Goal: Task Accomplishment & Management: Manage account settings

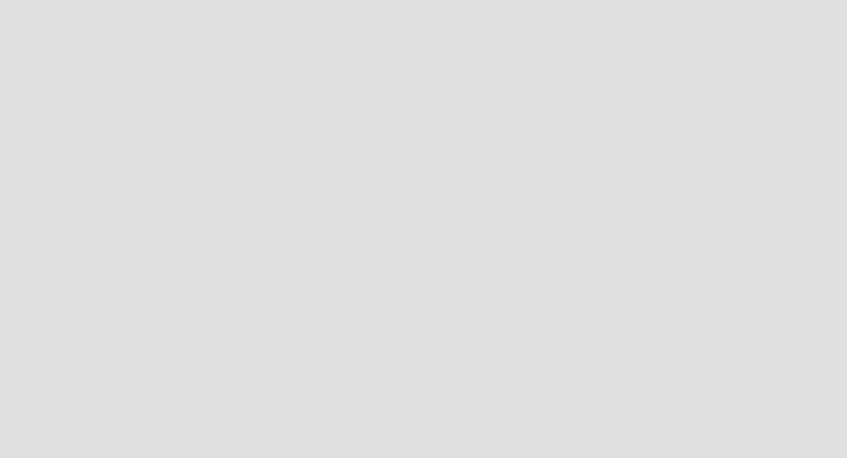
scroll to position [477, 865]
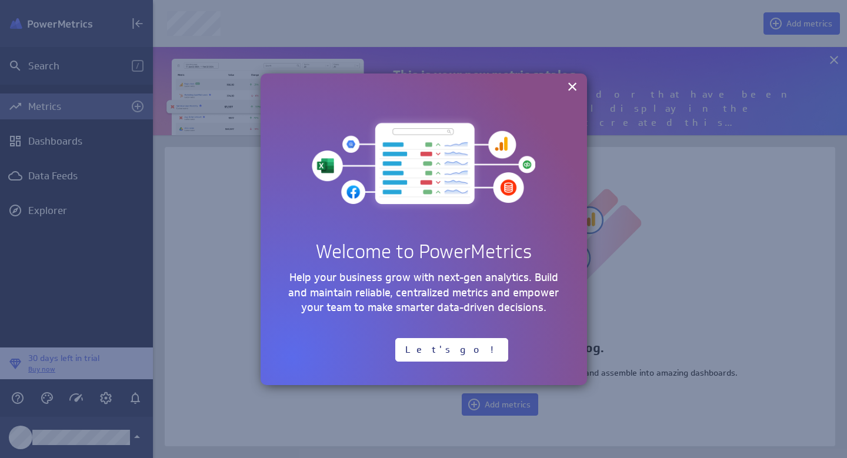
scroll to position [106, 712]
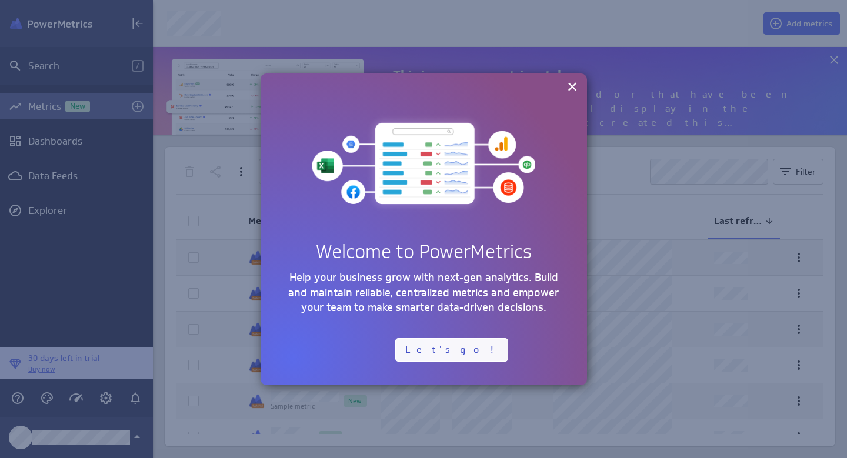
click at [422, 342] on button "Let's go!" at bounding box center [451, 350] width 113 height 24
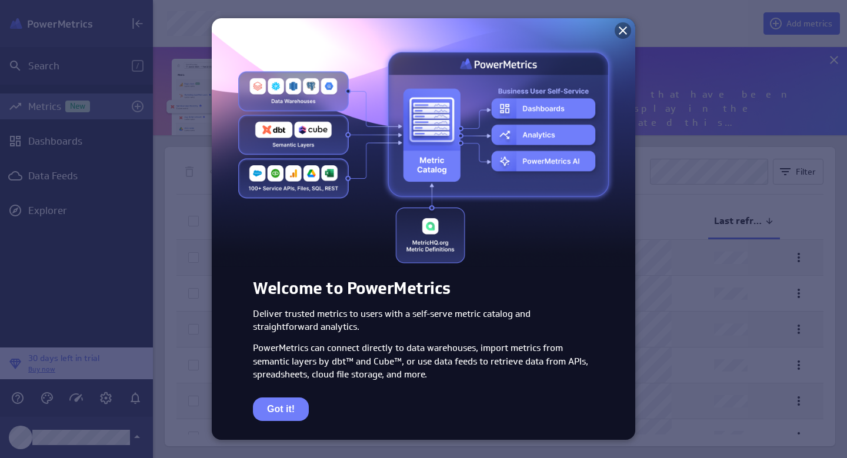
click at [621, 33] on icon at bounding box center [623, 30] width 8 height 8
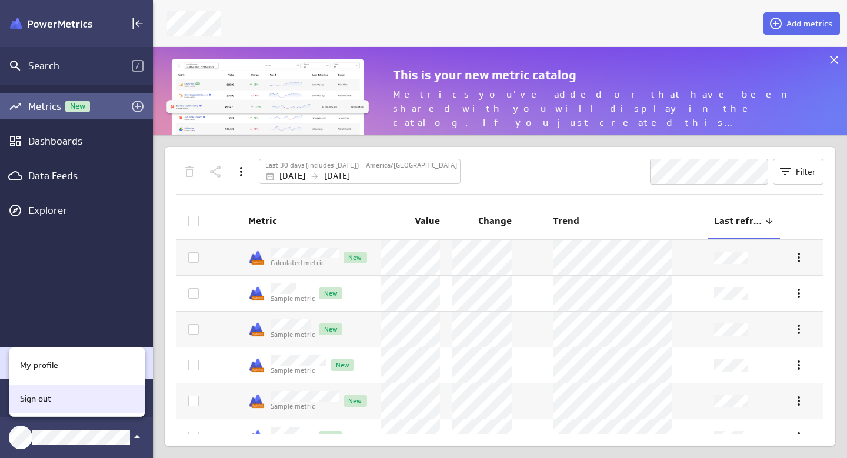
click at [48, 402] on p "Sign out" at bounding box center [35, 399] width 31 height 12
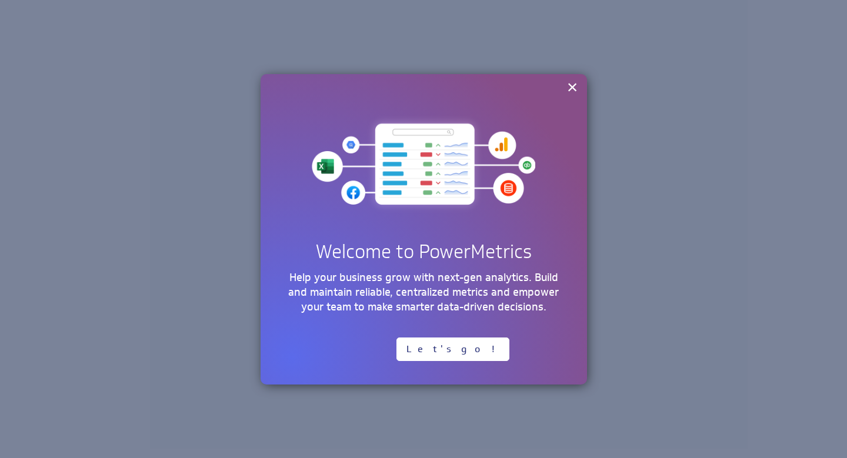
scroll to position [477, 865]
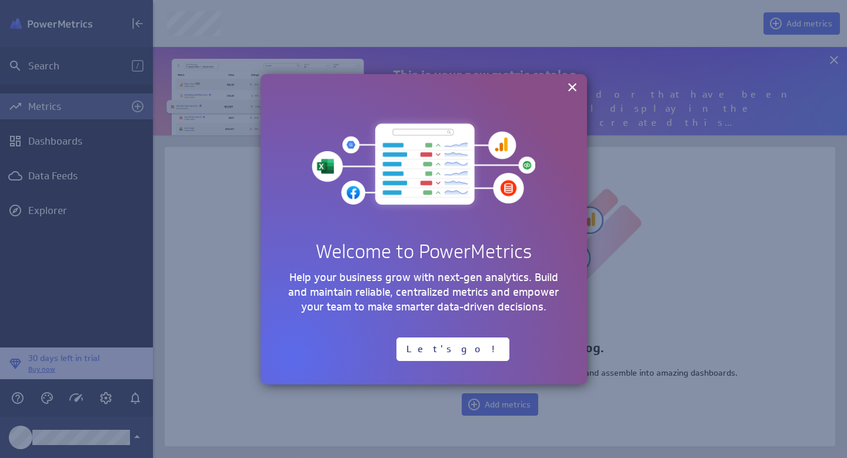
scroll to position [477, 712]
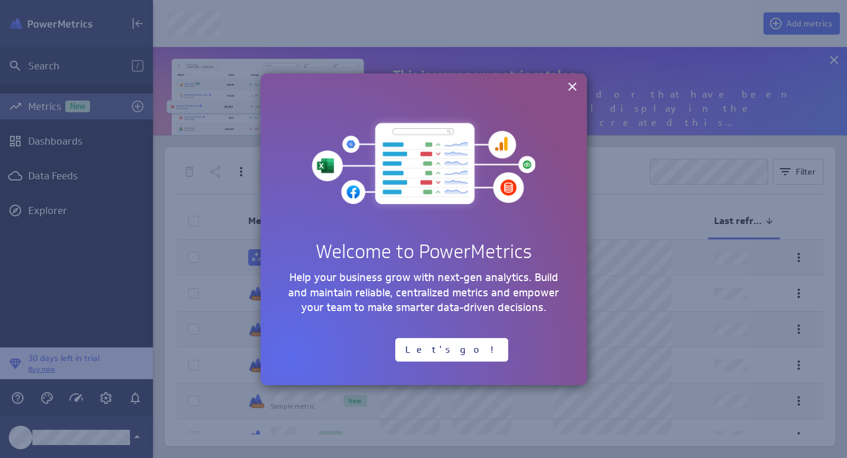
click at [576, 87] on button "×" at bounding box center [572, 86] width 11 height 19
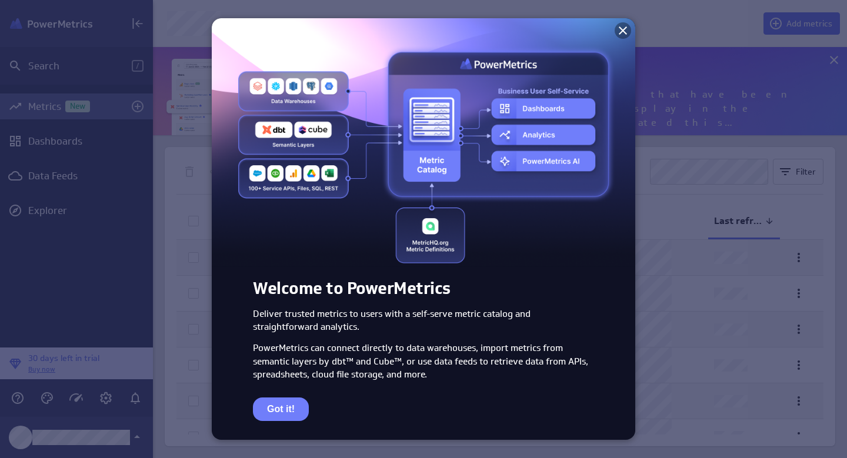
click at [626, 29] on icon at bounding box center [623, 31] width 14 height 14
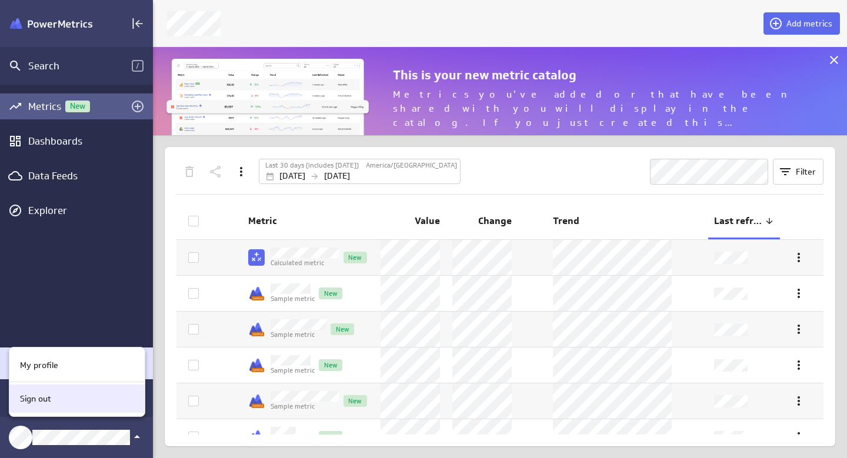
click at [36, 398] on p "Sign out" at bounding box center [35, 399] width 31 height 12
